Goal: Register for event/course

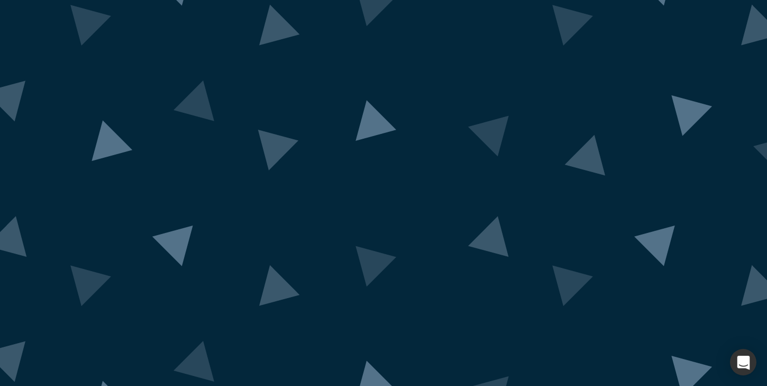
scroll to position [65, 0]
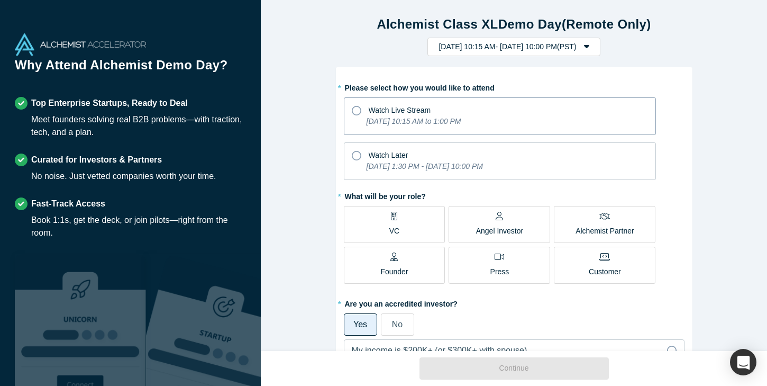
click at [461, 122] on icon "[DATE] 10:15 AM to 1:00 PM" at bounding box center [414, 121] width 95 height 8
click at [0, 0] on input "Watch Live Stream [DATE] 10:15 AM to 1:00 PM" at bounding box center [0, 0] width 0 height 0
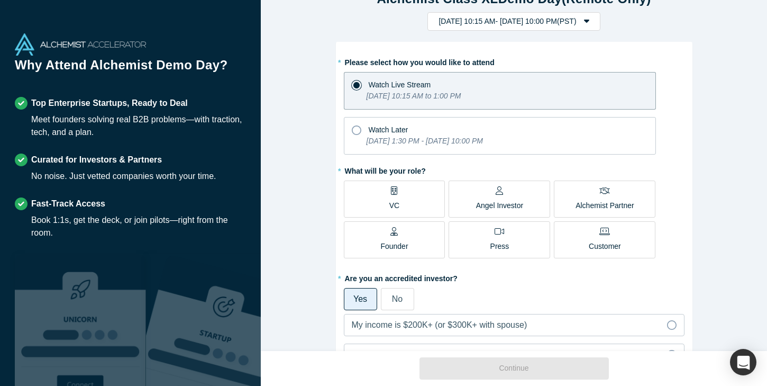
scroll to position [27, 0]
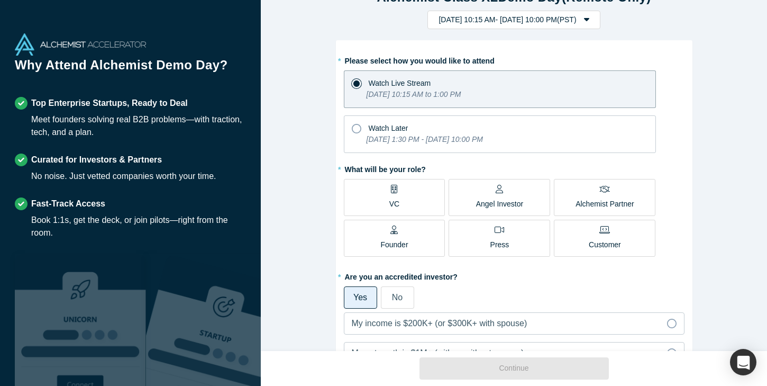
click at [407, 196] on label "VC" at bounding box center [395, 197] width 102 height 37
click at [0, 0] on input "VC" at bounding box center [0, 0] width 0 height 0
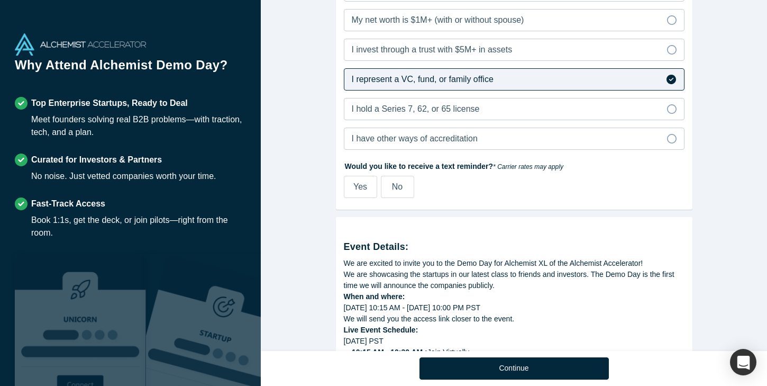
scroll to position [375, 0]
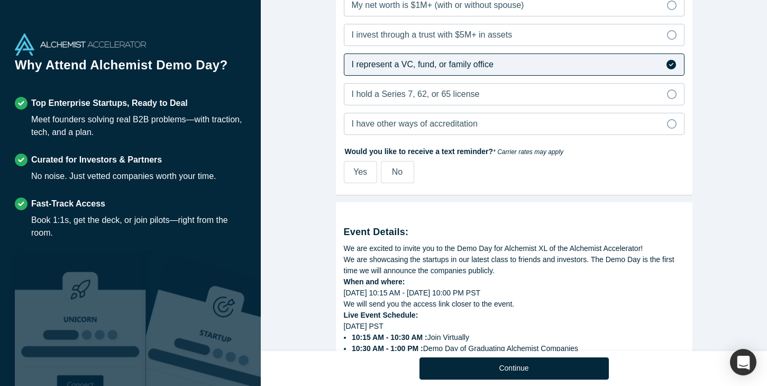
click at [386, 169] on label "No" at bounding box center [397, 172] width 33 height 22
click at [0, 0] on input "No" at bounding box center [0, 0] width 0 height 0
click at [361, 182] on label "Yes" at bounding box center [360, 172] width 33 height 22
click at [0, 0] on input "Yes" at bounding box center [0, 0] width 0 height 0
select select "US"
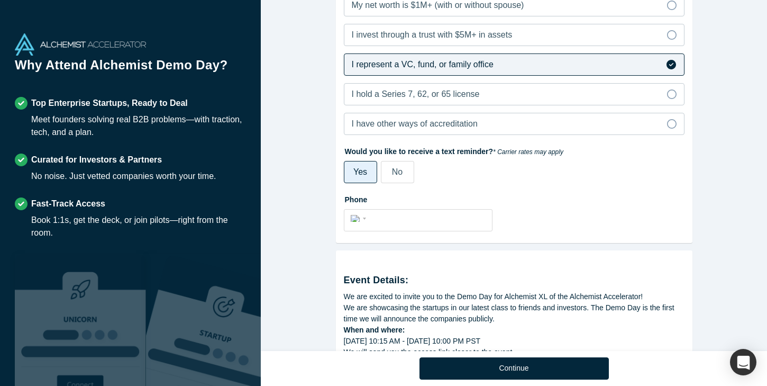
click at [379, 172] on div "Yes No" at bounding box center [459, 172] width 231 height 22
click at [405, 171] on label "No" at bounding box center [397, 172] width 33 height 22
click at [0, 0] on input "No" at bounding box center [0, 0] width 0 height 0
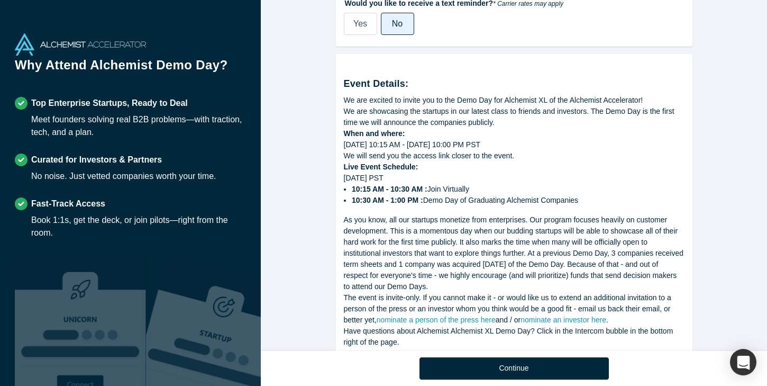
scroll to position [554, 0]
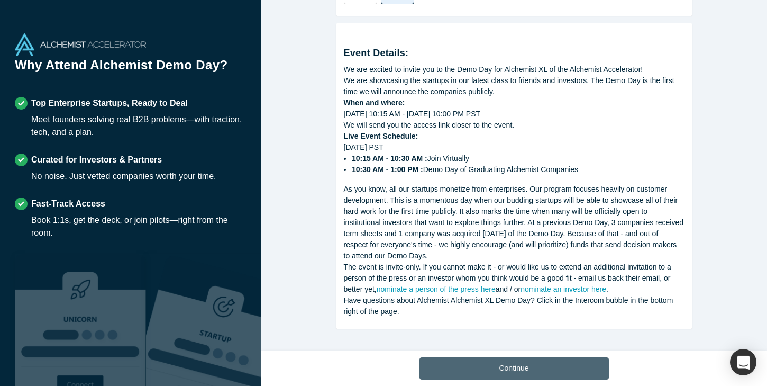
click at [532, 365] on button "Continue" at bounding box center [514, 368] width 189 height 22
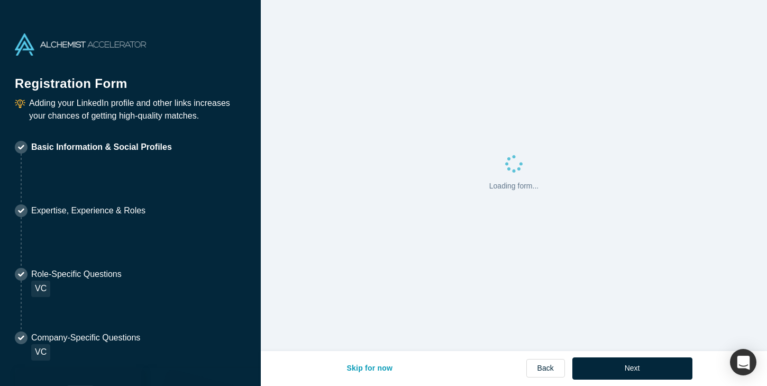
select select "US"
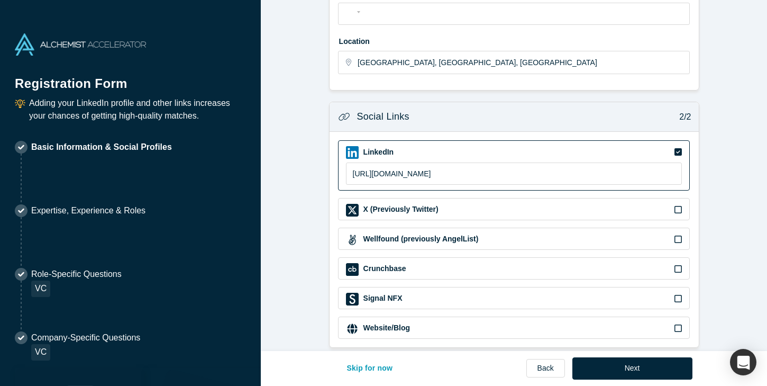
scroll to position [336, 0]
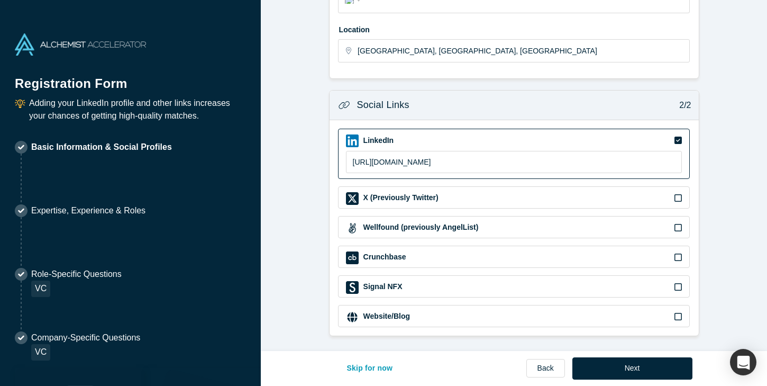
click at [555, 315] on div "Website/Blog" at bounding box center [514, 317] width 337 height 13
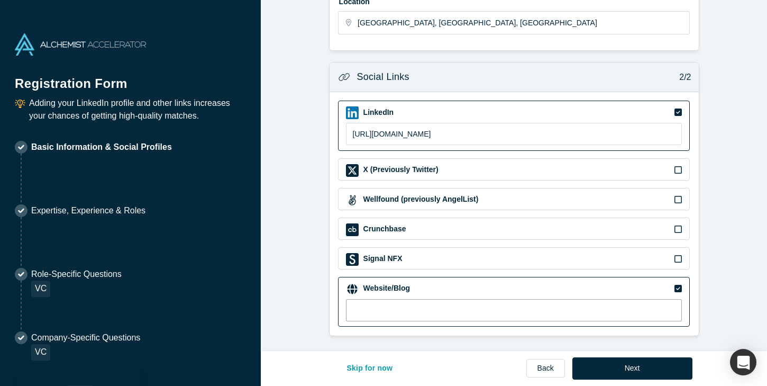
click at [470, 313] on input at bounding box center [514, 310] width 337 height 22
paste input "[URL][DOMAIN_NAME]"
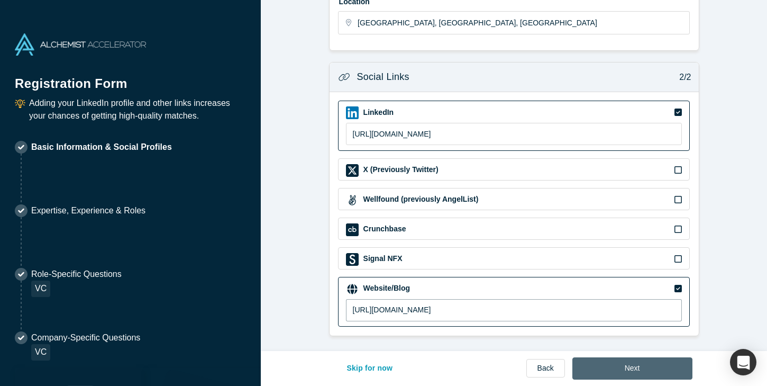
type input "[URL][DOMAIN_NAME]"
click at [614, 364] on button "Next" at bounding box center [633, 368] width 120 height 22
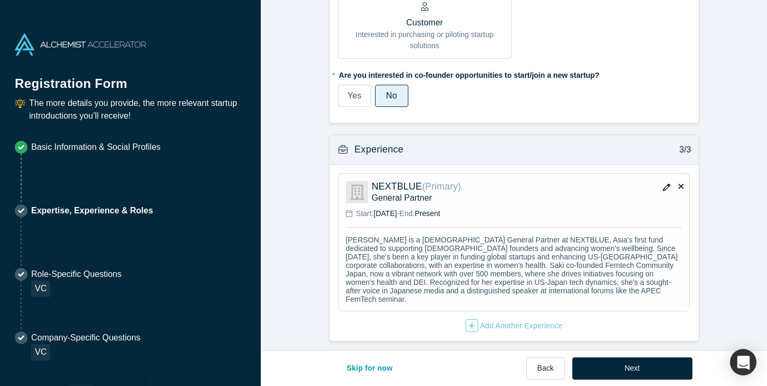
scroll to position [681, 0]
click at [631, 369] on button "Next" at bounding box center [633, 368] width 120 height 22
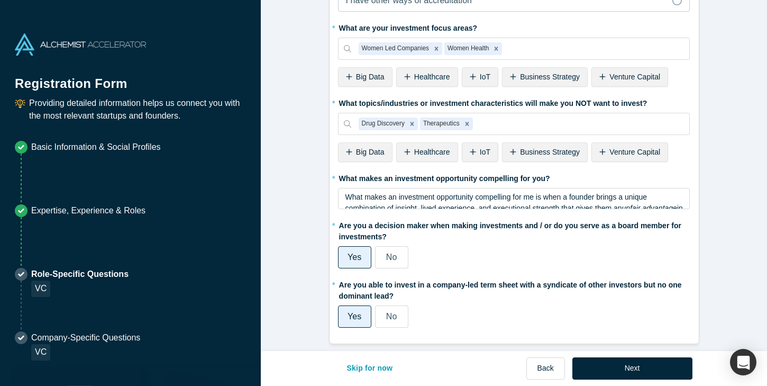
scroll to position [447, 0]
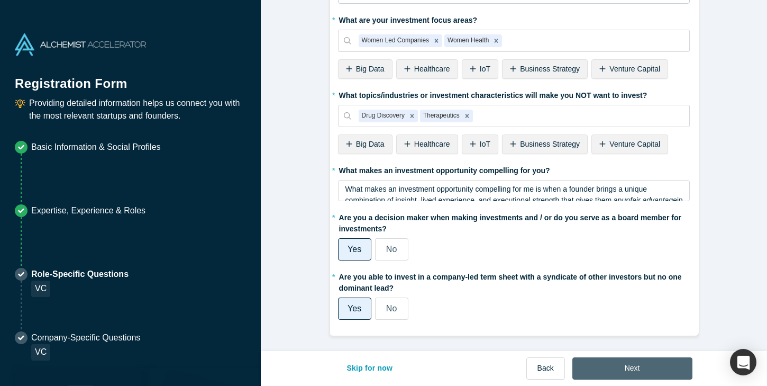
click at [636, 369] on button "Next" at bounding box center [633, 368] width 120 height 22
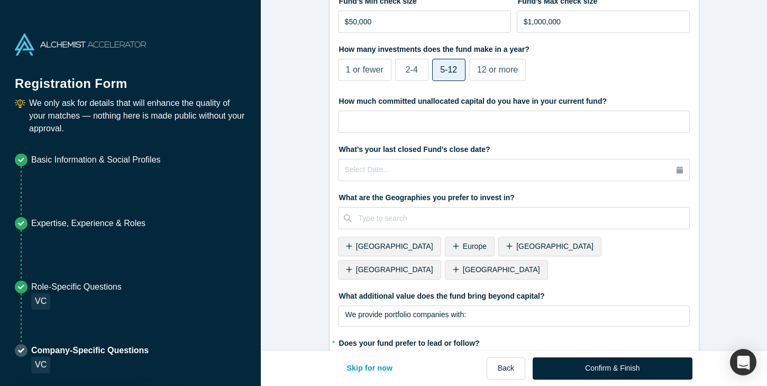
scroll to position [365, 0]
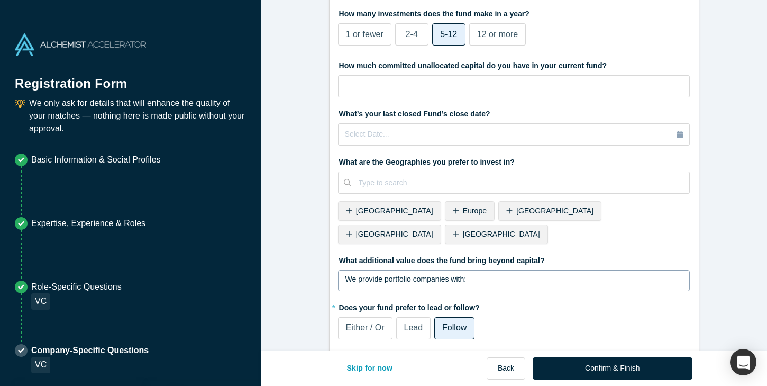
click at [536, 274] on div "We provide portfolio companies with: Introductions to [GEOGRAPHIC_DATA]-based s…" at bounding box center [515, 304] width 338 height 61
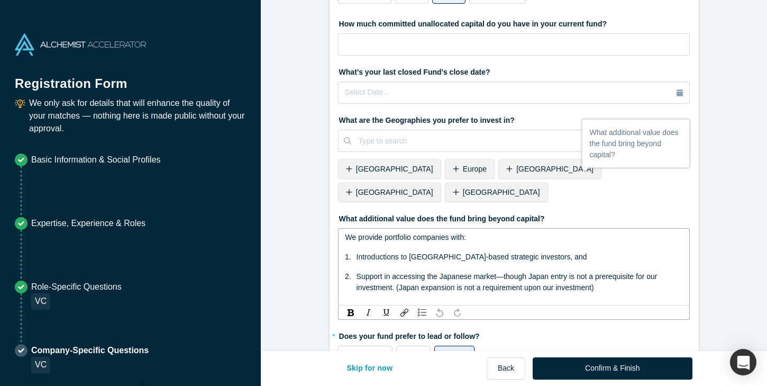
scroll to position [435, 0]
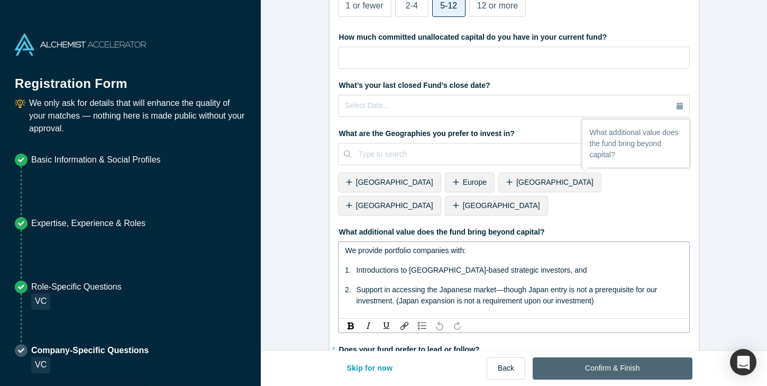
click at [615, 368] on button "Confirm & Finish" at bounding box center [612, 368] width 159 height 22
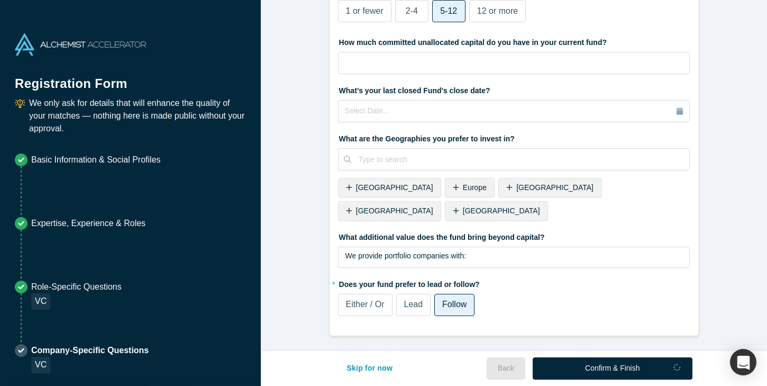
scroll to position [365, 0]
